Goal: Transaction & Acquisition: Subscribe to service/newsletter

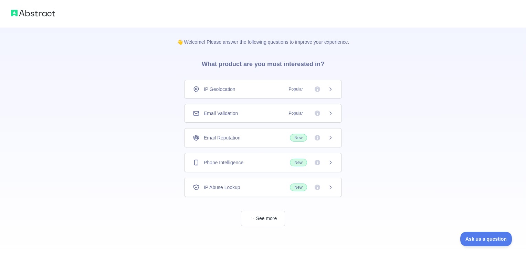
click at [288, 109] on div "Email Validation Popular" at bounding box center [263, 113] width 158 height 19
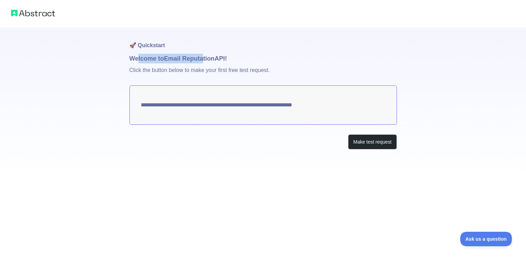
drag, startPoint x: 138, startPoint y: 59, endPoint x: 204, endPoint y: 62, distance: 65.5
click at [204, 62] on h1 "Welcome to Email Reputation API!" at bounding box center [264, 59] width 268 height 10
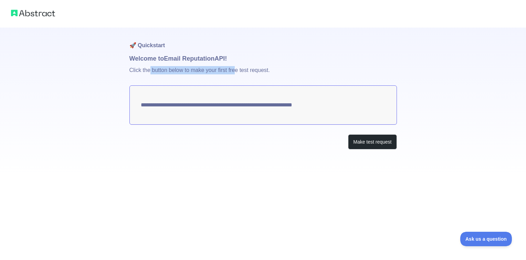
drag, startPoint x: 150, startPoint y: 72, endPoint x: 235, endPoint y: 71, distance: 85.1
click at [235, 71] on p "Click the button below to make your first free test request." at bounding box center [264, 74] width 268 height 22
click at [236, 71] on p "Click the button below to make your first free test request." at bounding box center [264, 74] width 268 height 22
click at [372, 144] on button "Make test request" at bounding box center [372, 142] width 49 height 16
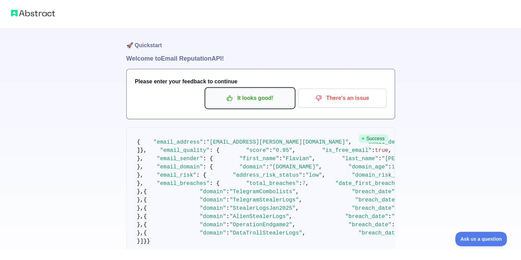
click at [260, 95] on p "It looks good!" at bounding box center [250, 98] width 78 height 12
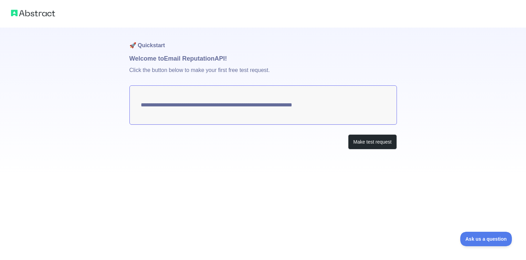
drag, startPoint x: 141, startPoint y: 106, endPoint x: 165, endPoint y: 103, distance: 23.7
click at [165, 103] on textarea "**********" at bounding box center [264, 104] width 268 height 39
